Goal: Find specific page/section: Find specific page/section

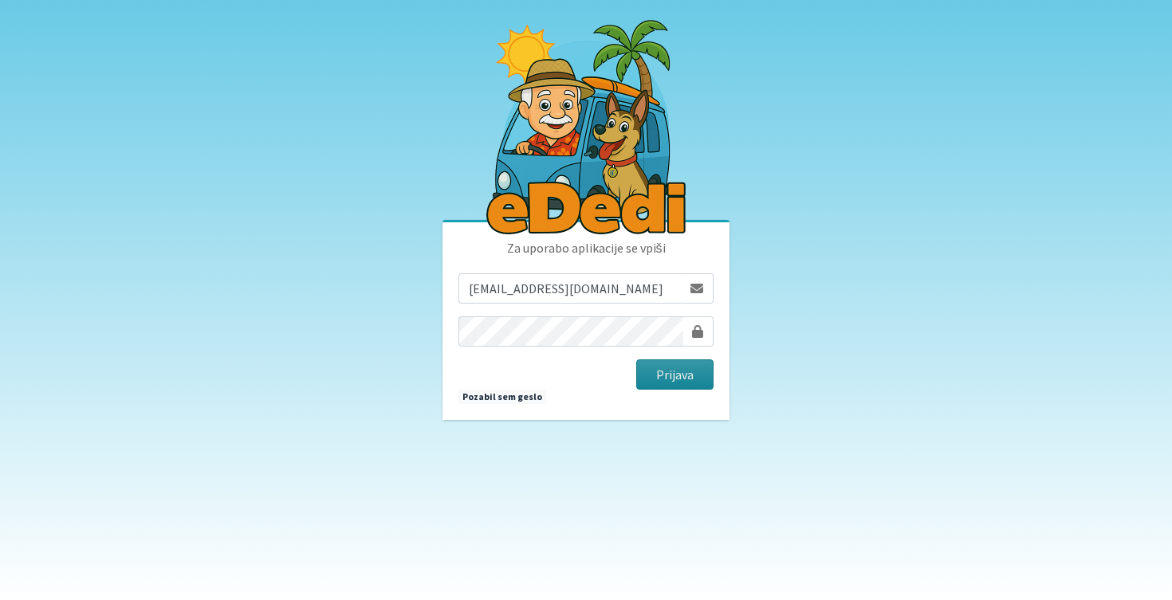
click at [647, 373] on button "Prijava" at bounding box center [674, 375] width 77 height 30
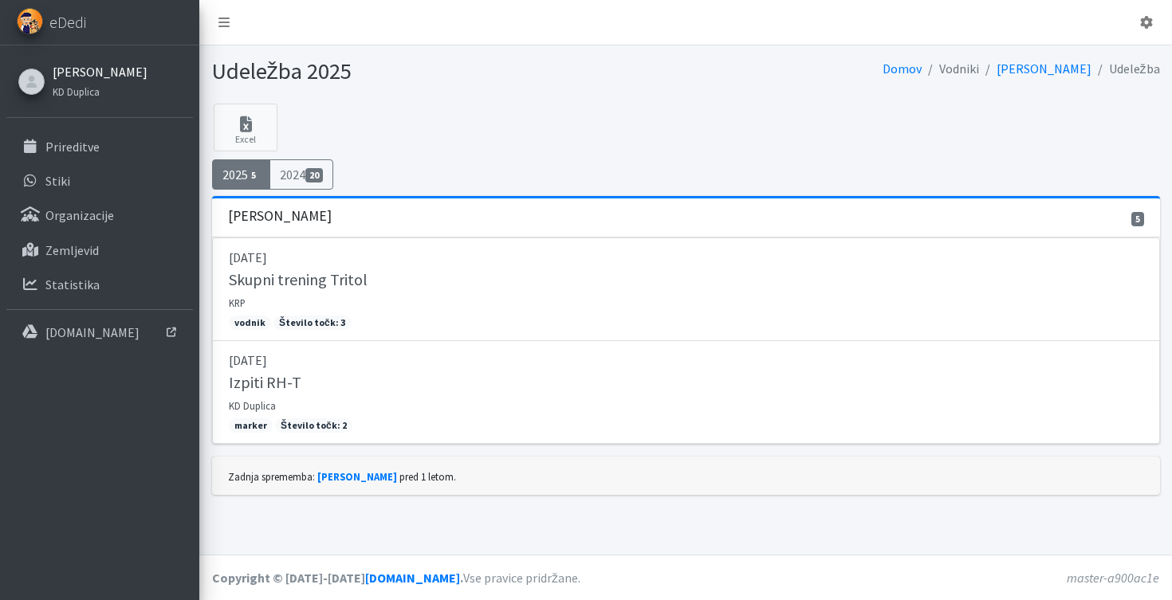
click at [111, 77] on link "[PERSON_NAME]" at bounding box center [100, 71] width 95 height 19
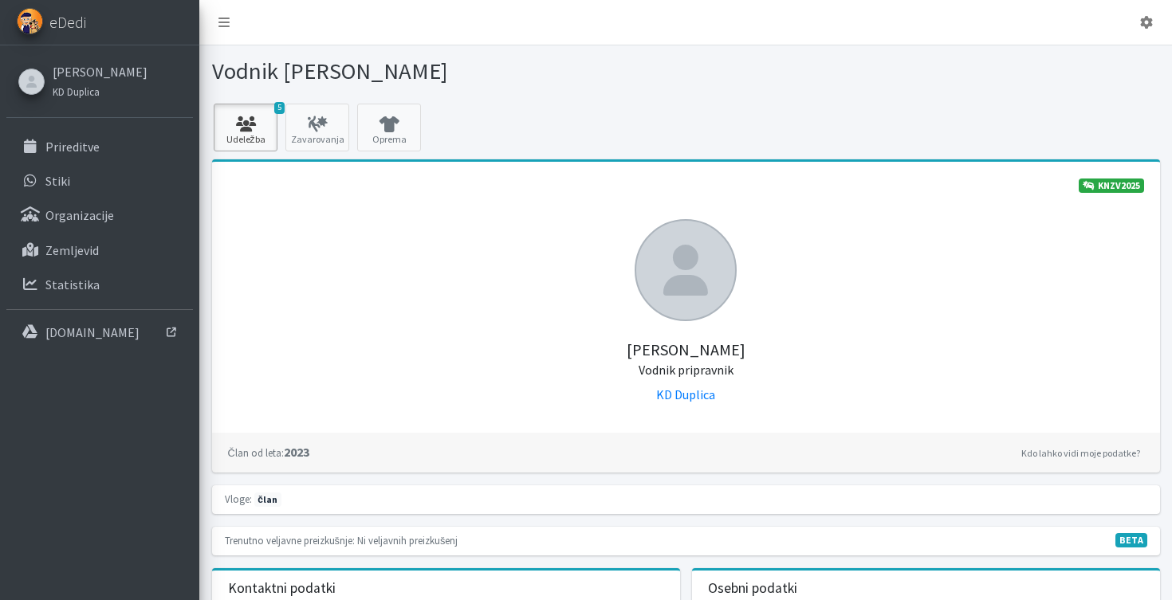
click at [242, 132] on icon at bounding box center [245, 124] width 54 height 16
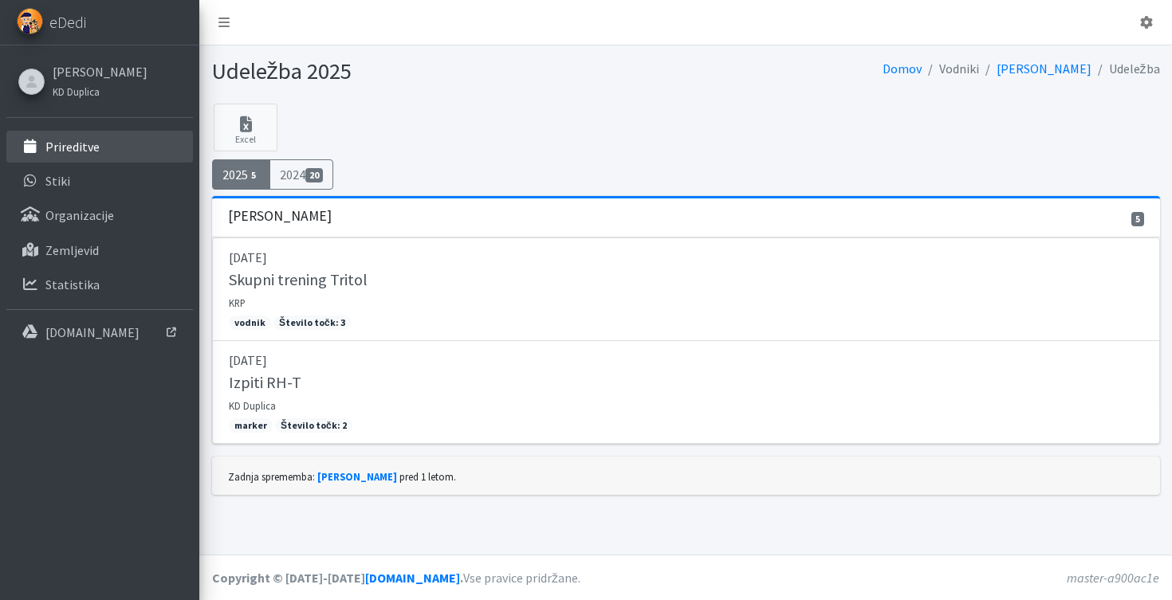
click at [112, 154] on link "Prireditve" at bounding box center [99, 147] width 187 height 32
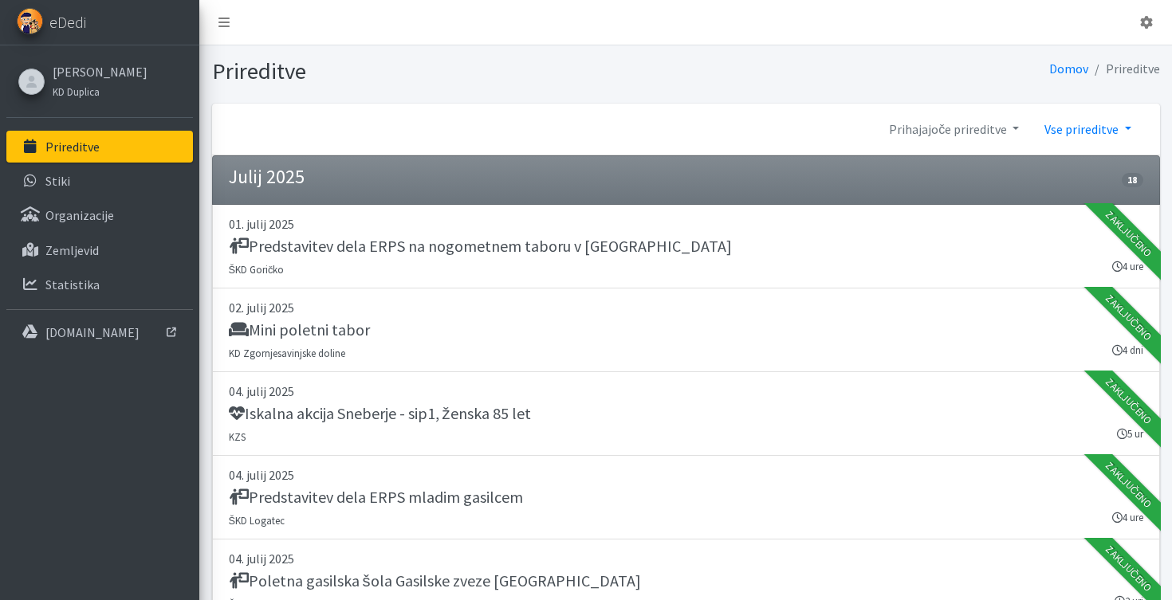
click at [1059, 128] on link "Vse prireditve" at bounding box center [1087, 129] width 112 height 32
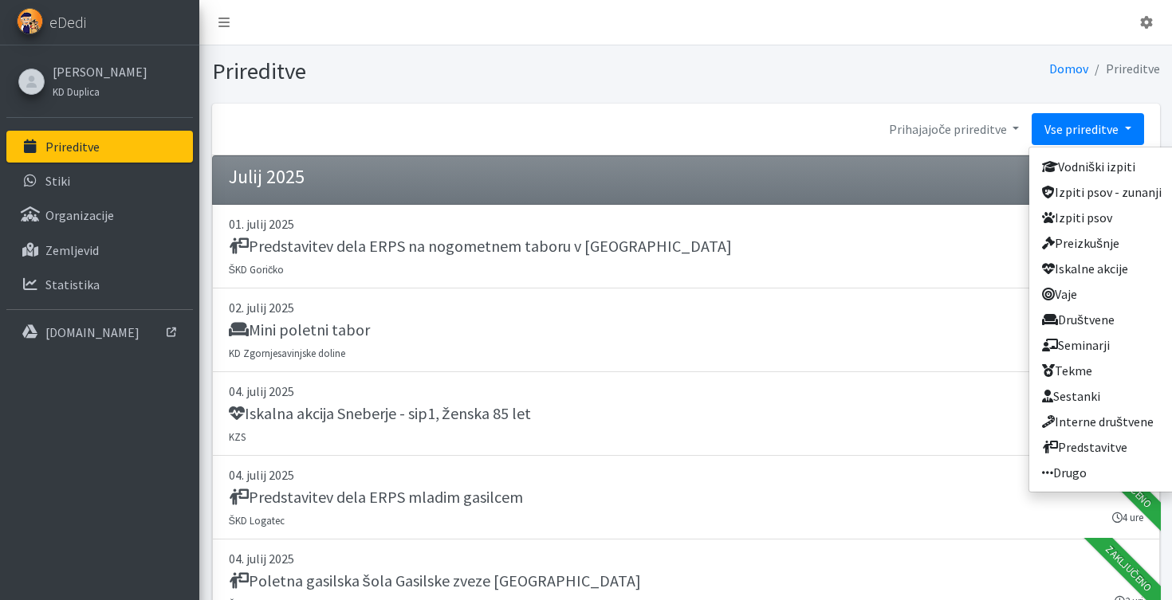
click at [1059, 128] on link "Vse prireditve" at bounding box center [1087, 129] width 112 height 32
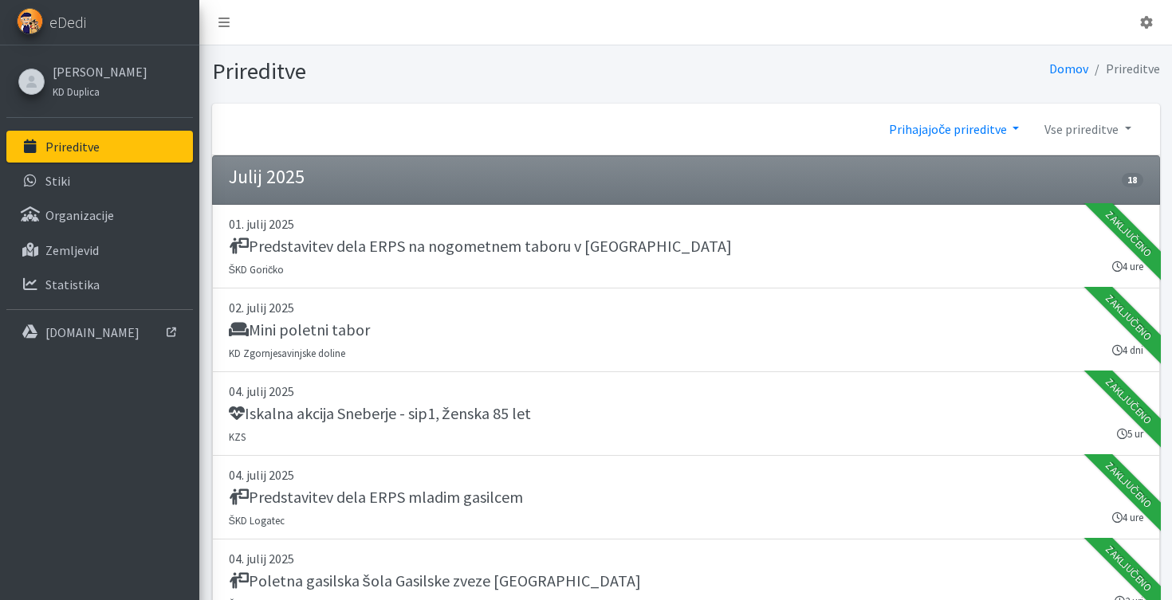
click at [983, 136] on link "Prihajajoče prireditve" at bounding box center [953, 129] width 155 height 32
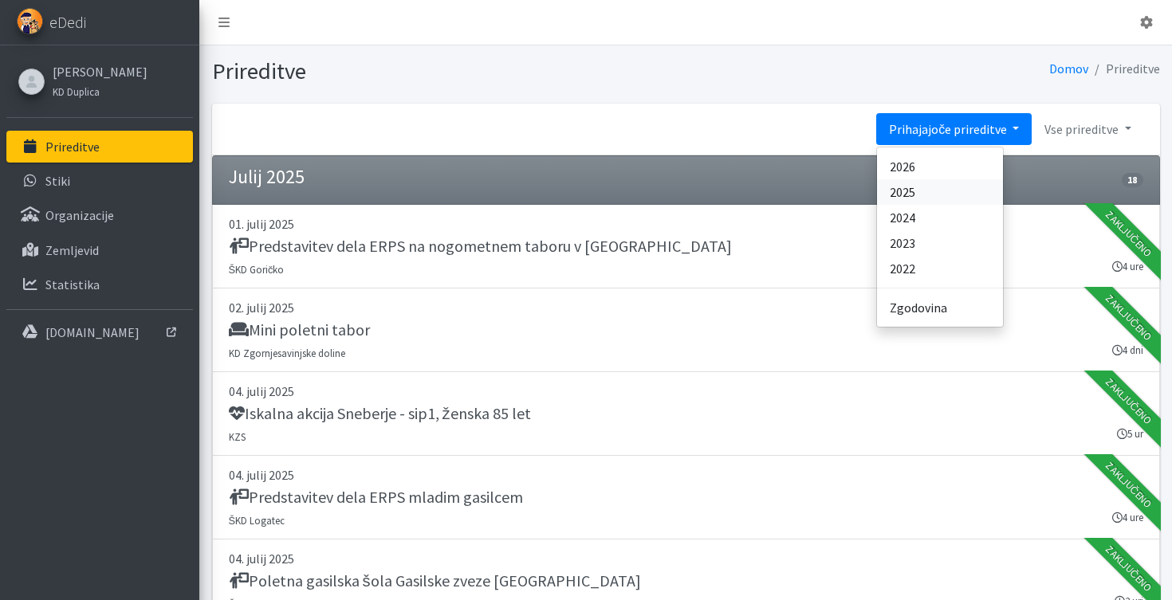
click at [942, 201] on link "2025" at bounding box center [940, 192] width 126 height 26
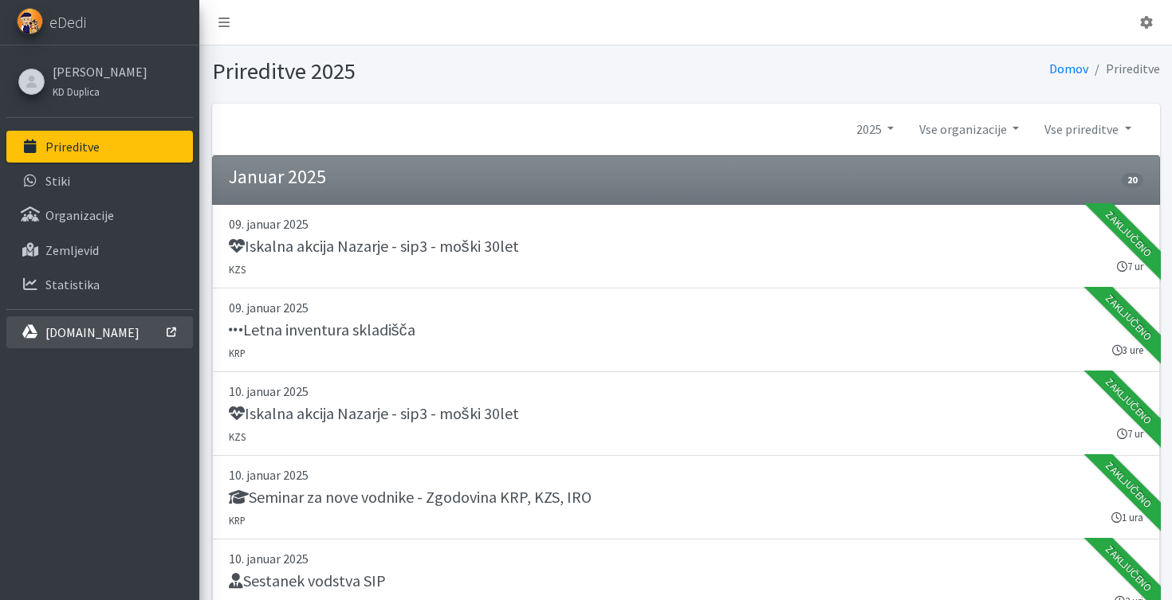
click at [90, 340] on p "[DOMAIN_NAME]" at bounding box center [92, 332] width 94 height 16
